Goal: Use online tool/utility

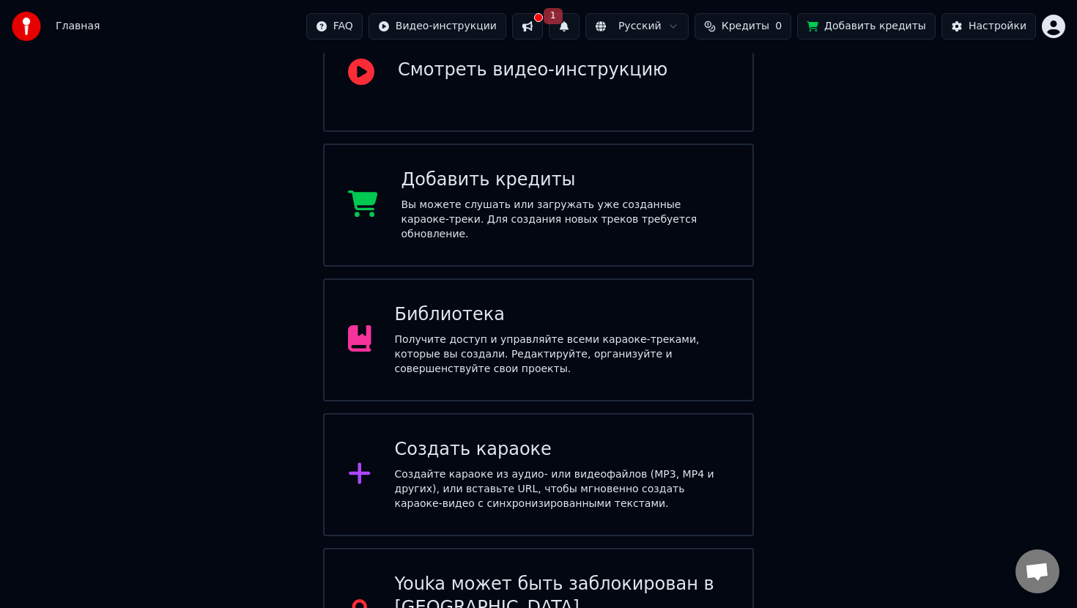
scroll to position [239, 0]
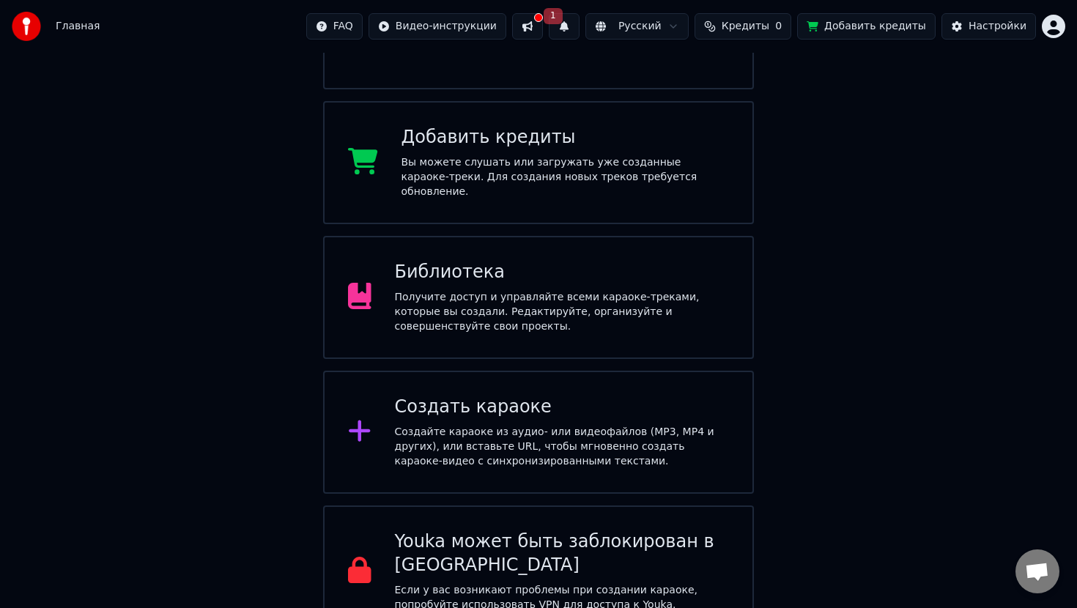
click at [476, 425] on div "Создайте караоке из аудио- или видеофайлов (MP3, MP4 и других), или вставьте UR…" at bounding box center [562, 447] width 335 height 44
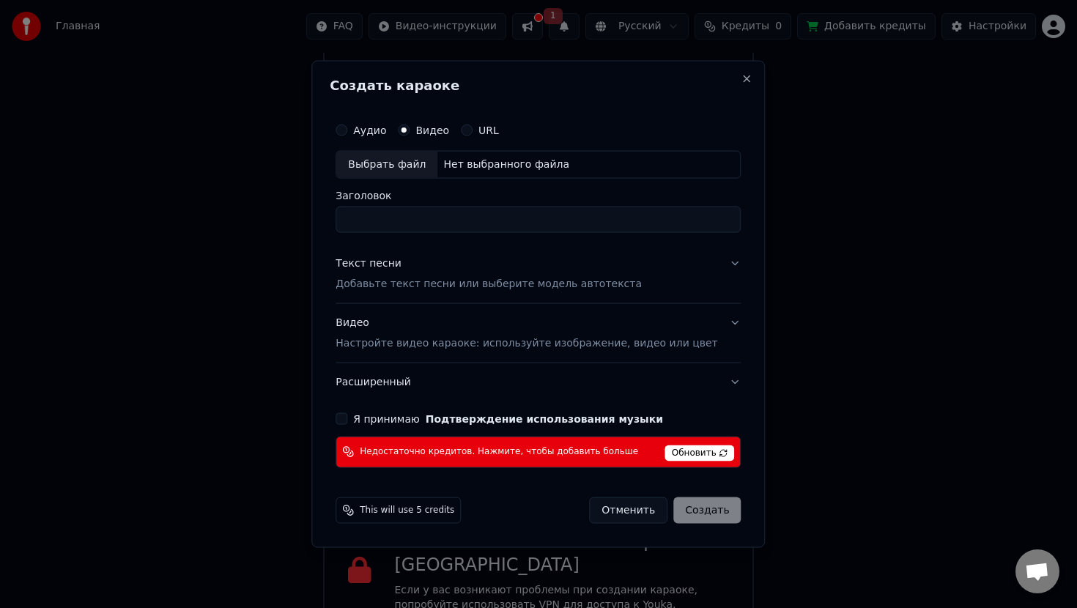
click at [677, 452] on span "Обновить" at bounding box center [700, 453] width 70 height 16
